Goal: Register for event/course

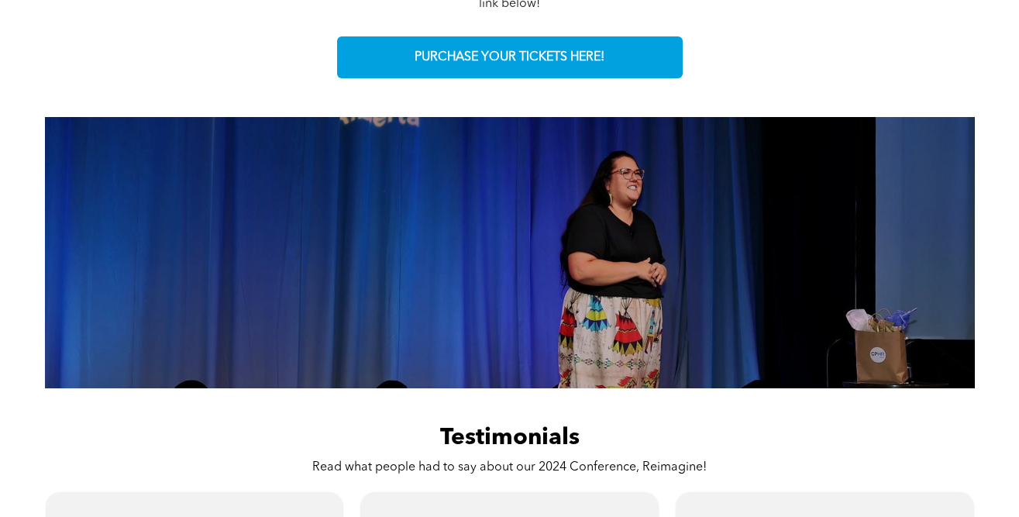
scroll to position [947, 0]
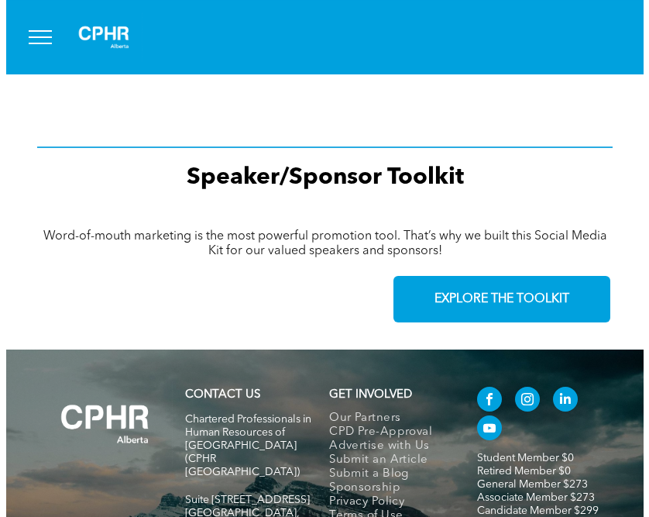
scroll to position [2513, 0]
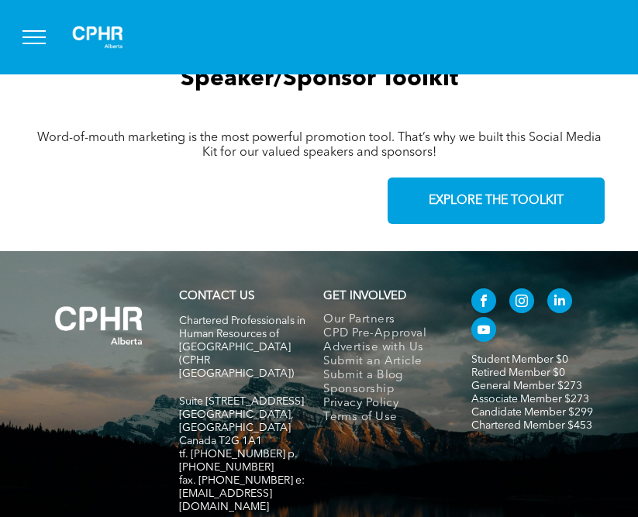
click at [34, 40] on button "menu" at bounding box center [34, 37] width 40 height 40
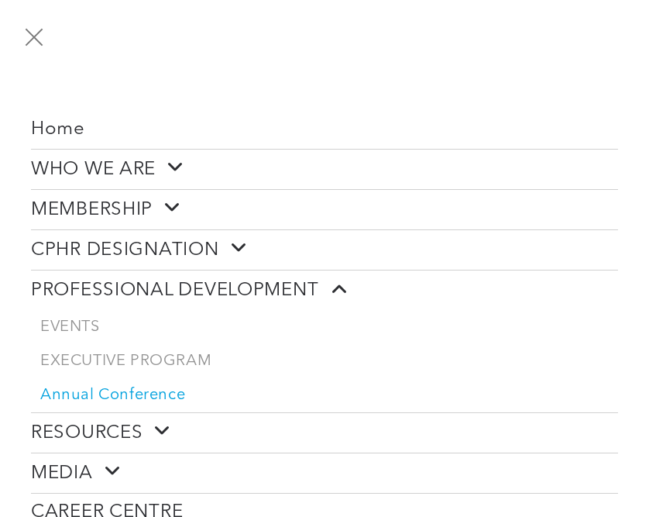
click at [103, 393] on span "Annual Conference" at bounding box center [112, 395] width 145 height 19
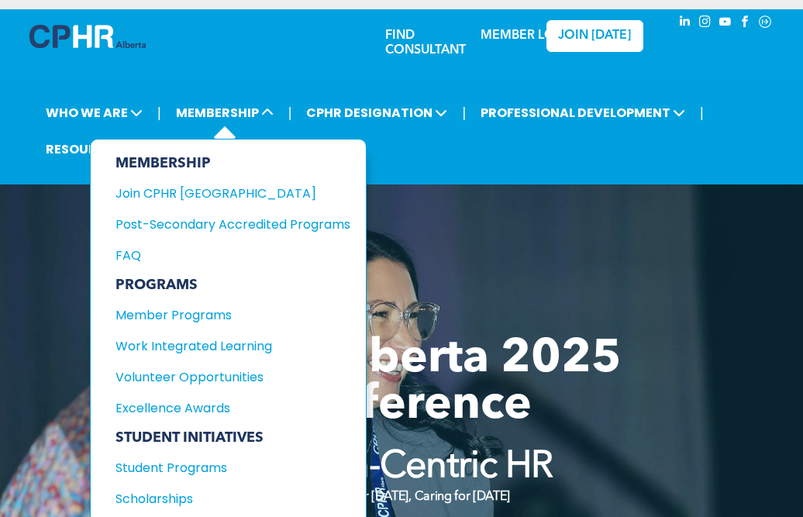
scroll to position [66, 0]
